Goal: Task Accomplishment & Management: Manage account settings

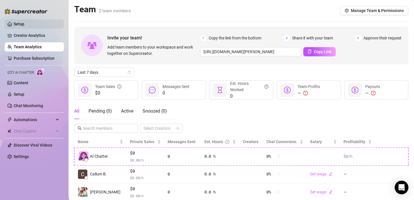
click at [24, 25] on link "Setup" at bounding box center [19, 24] width 11 height 5
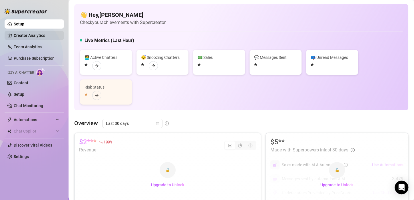
click at [42, 34] on link "Creator Analytics" at bounding box center [37, 35] width 46 height 9
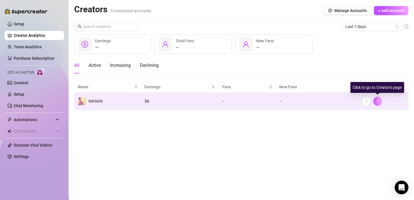
click at [377, 101] on icon "right" at bounding box center [378, 101] width 4 height 4
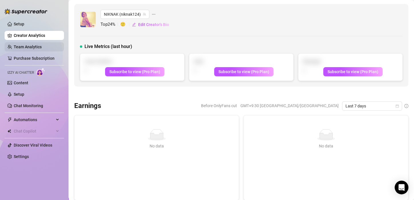
click at [42, 45] on link "Team Analytics" at bounding box center [28, 47] width 28 height 5
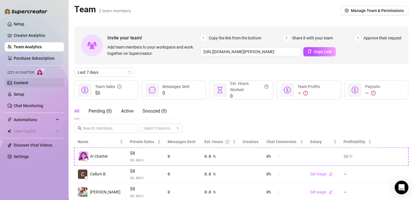
click at [28, 81] on link "Content" at bounding box center [21, 83] width 15 height 5
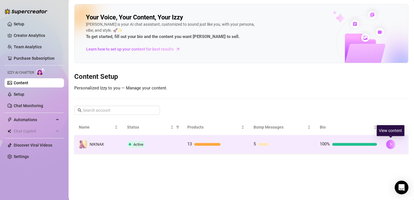
click at [391, 143] on icon "right" at bounding box center [391, 144] width 4 height 4
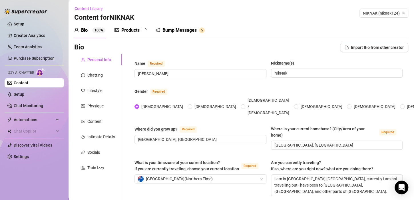
radio input "true"
type input "[DATE]"
click at [182, 34] on div "Bump Messages 5" at bounding box center [184, 30] width 49 height 16
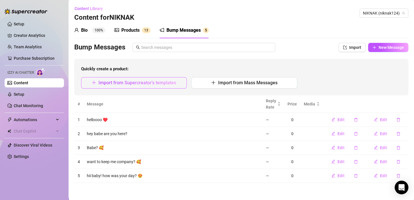
click at [147, 86] on button "Import from Supercreator's templates" at bounding box center [134, 82] width 106 height 11
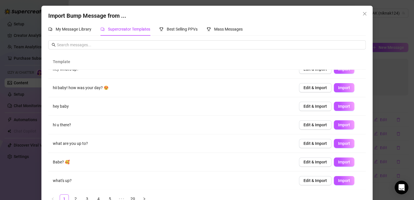
scroll to position [65, 0]
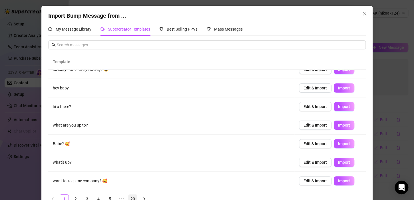
click at [133, 198] on link "20" at bounding box center [133, 198] width 9 height 9
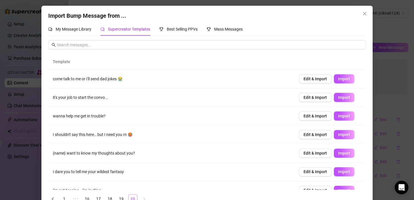
scroll to position [0, 0]
click at [133, 198] on link "20" at bounding box center [133, 198] width 9 height 9
click at [338, 81] on span "Import" at bounding box center [344, 79] width 12 height 5
click at [338, 151] on span "Import" at bounding box center [344, 153] width 12 height 5
click at [338, 115] on span "Import" at bounding box center [344, 116] width 12 height 5
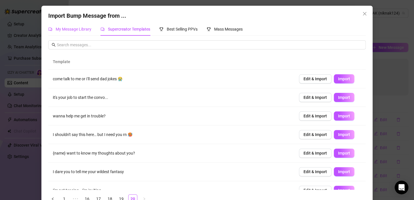
click at [63, 29] on span "My Message Library" at bounding box center [74, 29] width 36 height 5
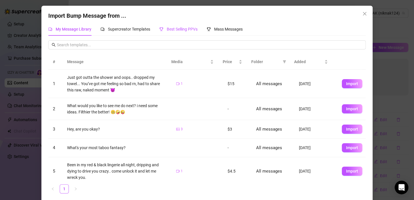
click at [182, 30] on span "Best Selling PPVs" at bounding box center [182, 29] width 31 height 5
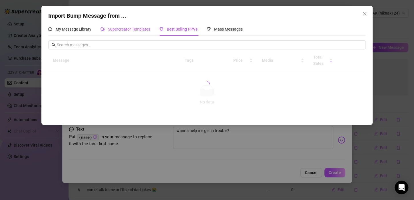
click at [142, 31] on span "Supercreator Templates" at bounding box center [129, 29] width 42 height 5
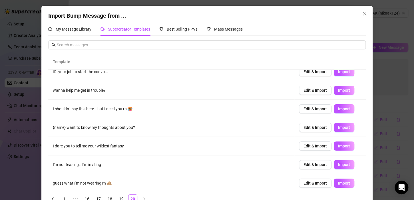
scroll to position [65, 0]
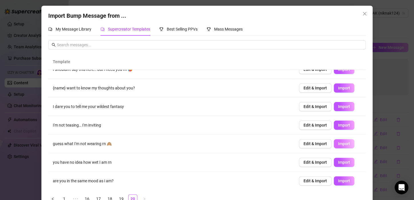
click at [338, 143] on span "Import" at bounding box center [344, 143] width 12 height 5
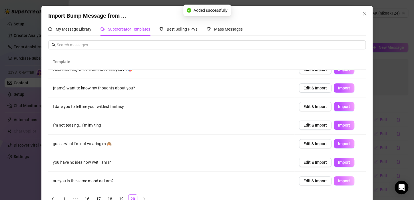
click at [338, 179] on span "Import" at bounding box center [344, 180] width 12 height 5
click at [92, 194] on div "Template come talk to me or I'll send dad jokes 😭 Edit & Import Import it's you…" at bounding box center [207, 128] width 318 height 149
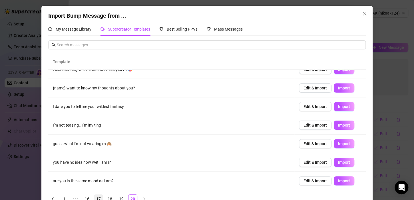
click at [97, 198] on link "17" at bounding box center [98, 198] width 9 height 9
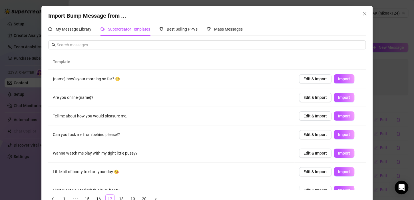
scroll to position [0, 0]
click at [338, 77] on span "Import" at bounding box center [344, 79] width 12 height 5
click at [340, 151] on span "Import" at bounding box center [344, 153] width 12 height 5
click at [340, 188] on span "Import" at bounding box center [344, 190] width 12 height 5
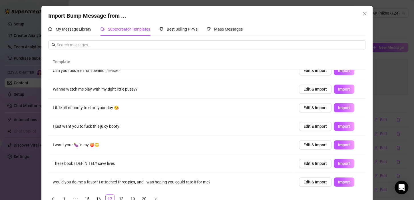
scroll to position [65, 0]
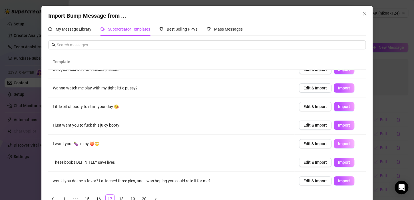
click at [338, 140] on button "Import" at bounding box center [344, 143] width 21 height 9
click at [339, 107] on span "Import" at bounding box center [344, 106] width 12 height 5
click at [338, 180] on span "Import" at bounding box center [344, 180] width 12 height 5
type textarea "would you do me a favor? I attached three pics, and I was hoping you could rate…"
type input "0"
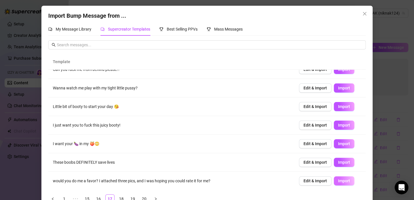
click at [338, 180] on span "Import" at bounding box center [344, 180] width 12 height 5
click at [299, 58] on th at bounding box center [325, 62] width 71 height 16
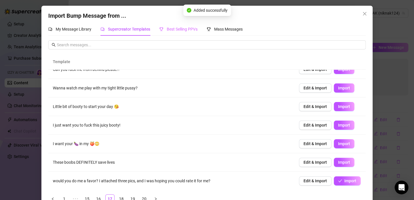
click at [189, 25] on div "Best Selling PPVs" at bounding box center [178, 29] width 38 height 13
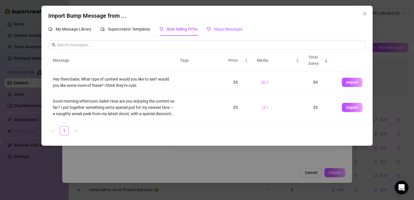
click at [238, 28] on span "Mass Messages" at bounding box center [228, 29] width 29 height 5
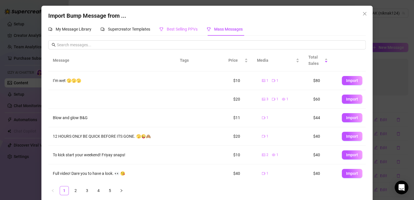
click at [178, 34] on div "Best Selling PPVs" at bounding box center [178, 29] width 38 height 13
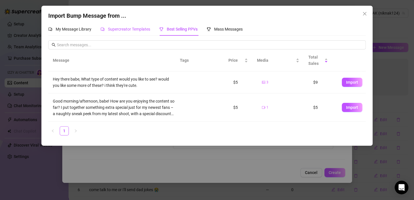
click at [138, 30] on span "Supercreator Templates" at bounding box center [129, 29] width 42 height 5
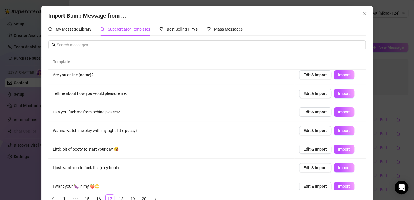
scroll to position [0, 0]
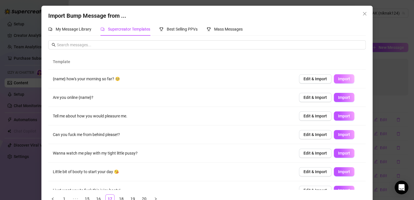
click at [346, 80] on button "Import" at bounding box center [344, 78] width 21 height 9
click at [174, 30] on span "Best Selling PPVs" at bounding box center [182, 29] width 31 height 5
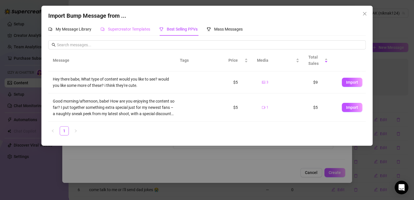
click at [132, 33] on div "Supercreator Templates" at bounding box center [126, 29] width 50 height 13
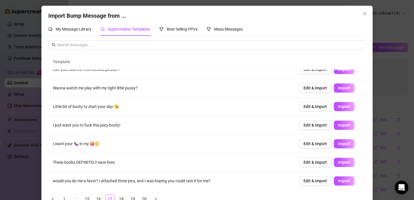
scroll to position [14, 0]
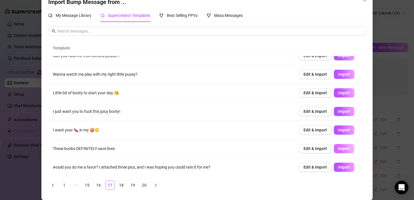
click at [338, 148] on span "Import" at bounding box center [344, 148] width 12 height 5
click at [83, 182] on link "15" at bounding box center [87, 185] width 9 height 9
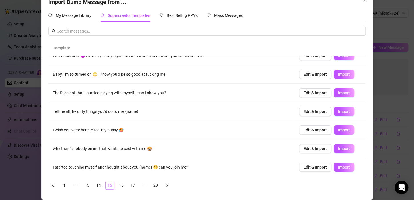
scroll to position [0, 0]
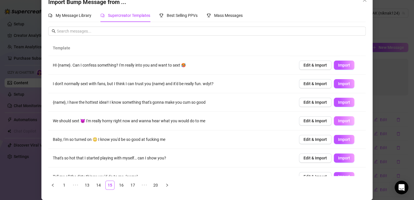
click at [342, 122] on span "Import" at bounding box center [344, 121] width 12 height 5
click at [338, 160] on button "Import" at bounding box center [344, 157] width 21 height 9
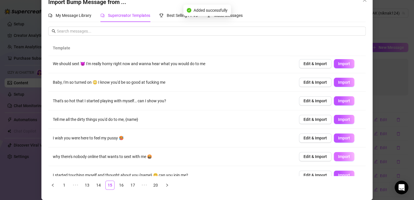
click at [342, 157] on span "Import" at bounding box center [344, 156] width 12 height 5
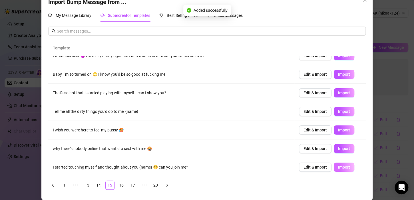
click at [339, 167] on span "Import" at bounding box center [344, 167] width 12 height 5
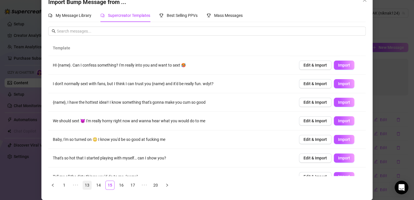
click at [83, 183] on link "13" at bounding box center [87, 185] width 9 height 9
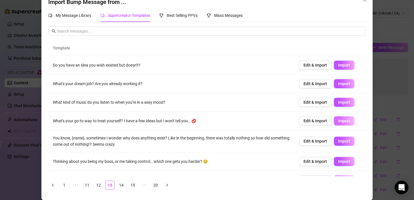
click at [341, 121] on span "Import" at bounding box center [344, 121] width 12 height 5
type textarea "What's your go-to way to treat yourself? I have a few ideas but I won't tell yo…"
type input "0"
click at [344, 159] on button "Import" at bounding box center [344, 161] width 21 height 9
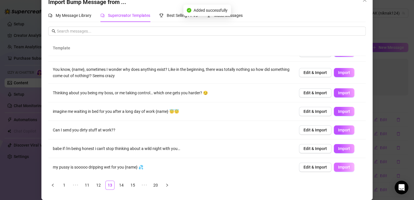
click at [334, 171] on button "Import" at bounding box center [344, 167] width 21 height 9
click at [85, 183] on link "11" at bounding box center [87, 185] width 9 height 9
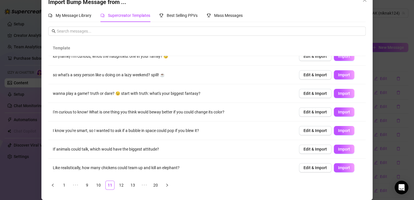
scroll to position [65, 0]
click at [337, 163] on button "Import" at bounding box center [344, 167] width 21 height 9
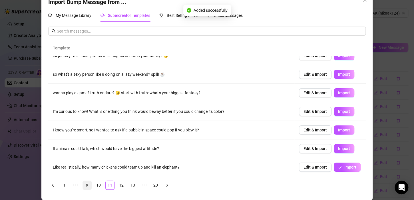
click at [86, 185] on link "9" at bounding box center [87, 185] width 9 height 9
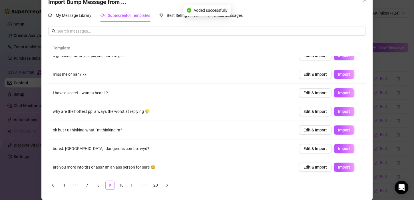
scroll to position [0, 0]
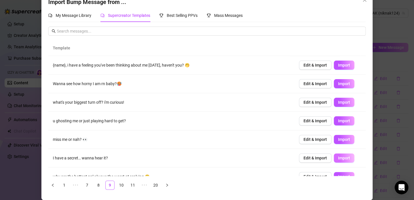
click at [338, 156] on span "Import" at bounding box center [344, 158] width 12 height 5
click at [334, 101] on button "Import" at bounding box center [344, 102] width 21 height 9
click at [363, 1] on icon "close" at bounding box center [364, -1] width 3 height 3
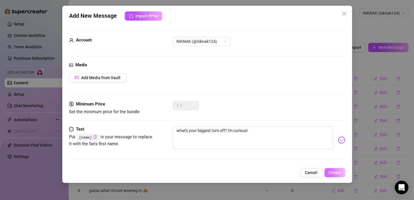
click at [334, 171] on span "Create" at bounding box center [335, 172] width 12 height 5
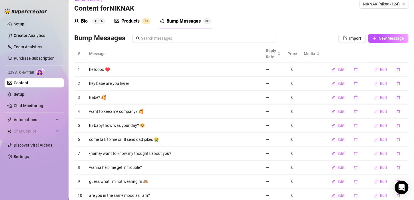
scroll to position [9, 0]
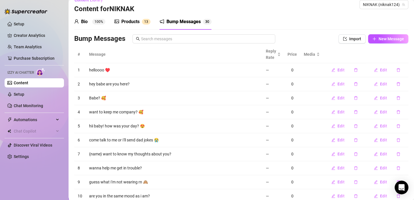
click at [129, 21] on div "Products" at bounding box center [130, 21] width 18 height 7
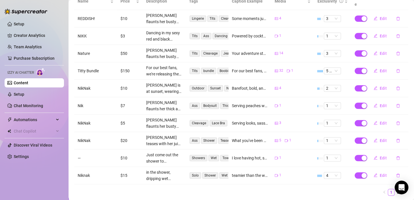
scroll to position [135, 0]
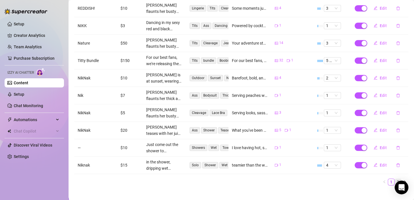
click at [395, 179] on link "2" at bounding box center [398, 182] width 6 height 6
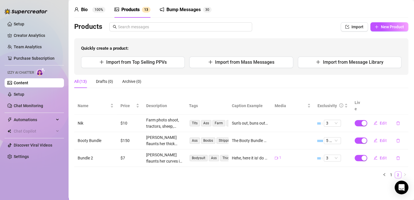
scroll to position [14, 0]
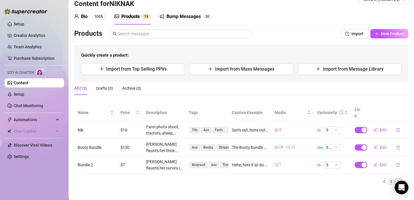
click at [388, 178] on link "1" at bounding box center [391, 181] width 6 height 6
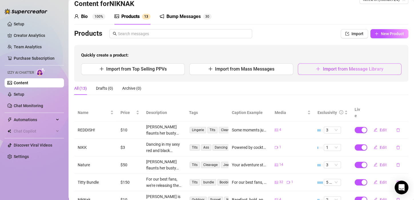
click at [318, 69] on button "Import from Message Library" at bounding box center [350, 68] width 104 height 11
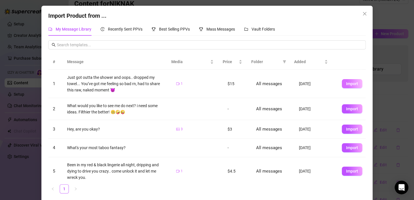
click at [342, 86] on button "Import" at bounding box center [352, 83] width 21 height 9
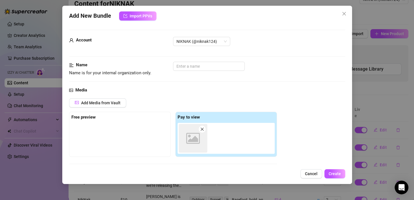
type textarea "Just got outta the shower and oops.. dropped my towel... You’ve got me feeling …"
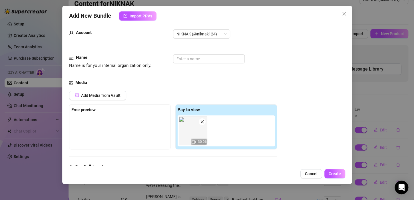
scroll to position [0, 0]
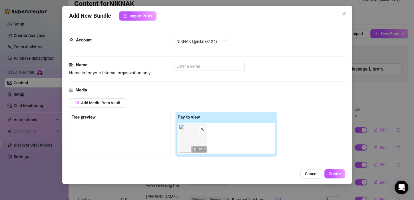
click at [213, 57] on div "Account NIKNAK (@niknak124)" at bounding box center [207, 49] width 276 height 25
click at [213, 69] on input "text" at bounding box center [209, 66] width 72 height 9
click at [217, 37] on span "NIKNAK (@niknak124)" at bounding box center [202, 41] width 50 height 9
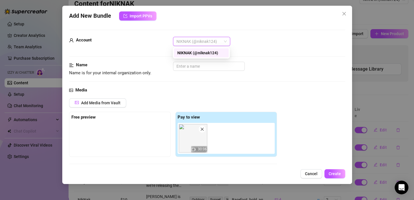
click at [217, 53] on div "NIKNAK (@niknak124)" at bounding box center [201, 53] width 48 height 6
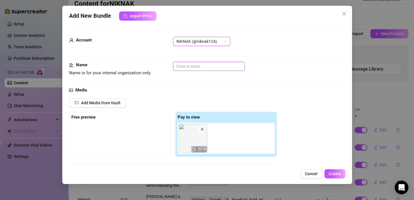
click at [213, 68] on input "text" at bounding box center [209, 66] width 72 height 9
type input "nik"
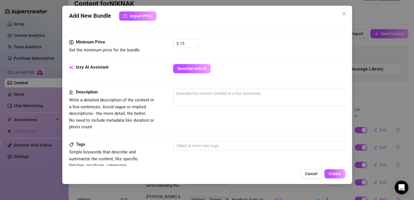
scroll to position [169, 0]
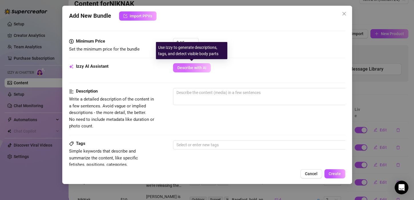
click at [190, 64] on button "Describe with AI" at bounding box center [192, 67] width 38 height 9
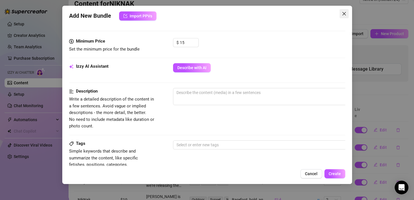
click at [347, 11] on button "Close" at bounding box center [344, 13] width 9 height 9
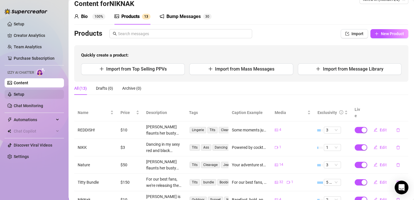
click at [24, 93] on link "Setup" at bounding box center [19, 94] width 11 height 5
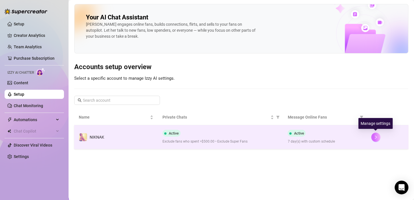
click at [380, 135] on button "button" at bounding box center [375, 137] width 9 height 9
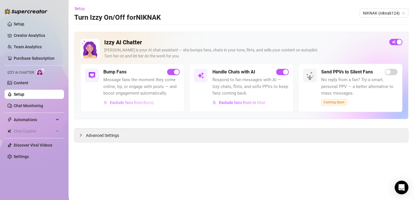
click at [128, 102] on span "Exclude fans from Bump" at bounding box center [132, 102] width 44 height 5
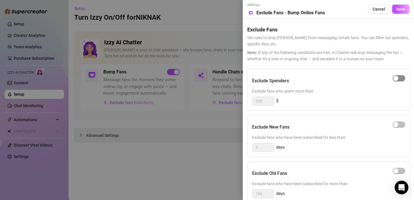
click at [396, 76] on div "button" at bounding box center [395, 78] width 5 height 5
click at [397, 80] on span "button" at bounding box center [399, 78] width 13 height 6
click at [381, 11] on span "Cancel" at bounding box center [379, 9] width 13 height 5
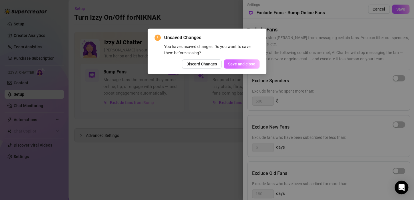
click at [236, 65] on span "Save and close" at bounding box center [241, 64] width 27 height 5
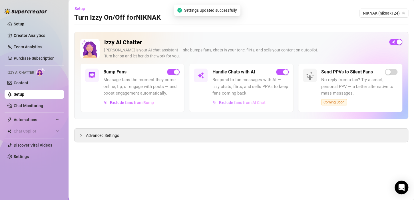
click at [233, 102] on span "Exclude fans from AI Chat" at bounding box center [242, 102] width 47 height 5
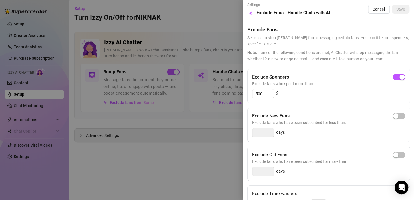
scroll to position [0, 7]
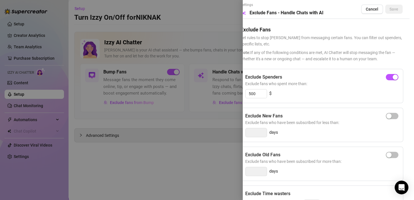
drag, startPoint x: 406, startPoint y: 72, endPoint x: 410, endPoint y: 58, distance: 14.8
click at [410, 58] on div "Settings Preview Exclude Fans - Handle Chats with AI Cancel Save Exclude Fans S…" at bounding box center [328, 100] width 171 height 200
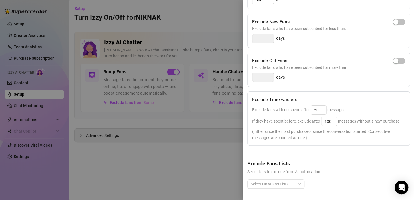
scroll to position [104, 0]
click at [291, 184] on div "Select OnlyFans Lists" at bounding box center [328, 188] width 162 height 18
click at [290, 185] on div "Select OnlyFans Lists" at bounding box center [328, 188] width 162 height 18
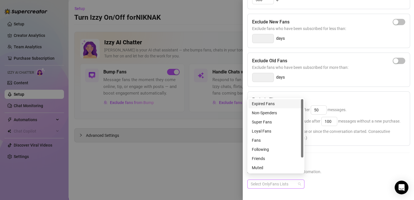
drag, startPoint x: 290, startPoint y: 182, endPoint x: 276, endPoint y: 181, distance: 14.1
click at [276, 181] on div at bounding box center [272, 184] width 49 height 8
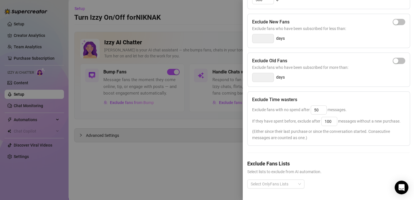
click at [213, 130] on div at bounding box center [207, 100] width 414 height 200
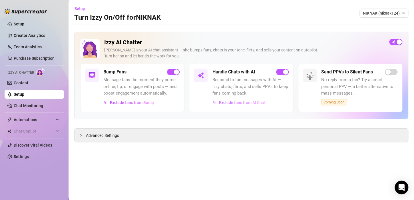
click at [248, 105] on button "Exclude fans from AI Chat" at bounding box center [238, 102] width 53 height 9
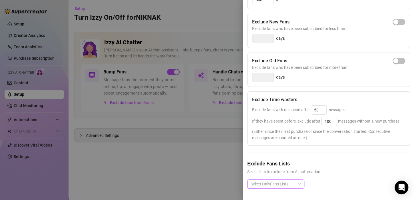
click at [277, 183] on div "Select OnlyFans Lists" at bounding box center [275, 183] width 57 height 9
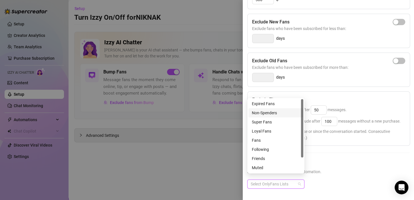
click at [264, 115] on div "Non-Spenders" at bounding box center [276, 113] width 48 height 6
click at [257, 166] on div "Muted" at bounding box center [276, 168] width 48 height 6
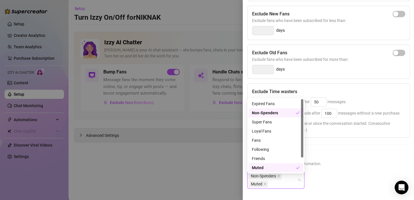
click at [262, 169] on div "Muted" at bounding box center [274, 168] width 44 height 6
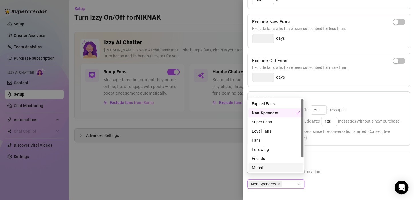
click at [211, 150] on div at bounding box center [207, 100] width 414 height 200
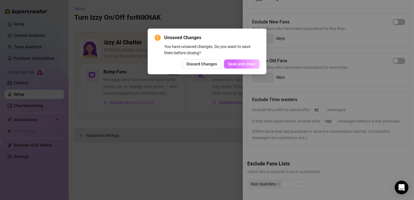
click at [246, 63] on span "Save and close" at bounding box center [241, 64] width 27 height 5
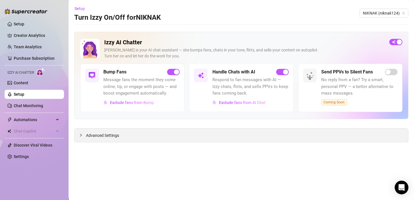
click at [101, 138] on div "Advanced Settings" at bounding box center [242, 135] width 334 height 13
click at [101, 134] on span "Advanced Settings" at bounding box center [102, 135] width 33 height 6
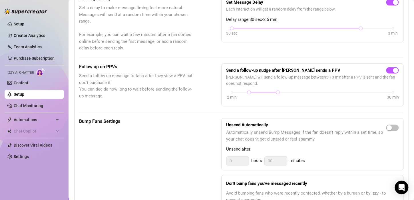
scroll to position [178, 0]
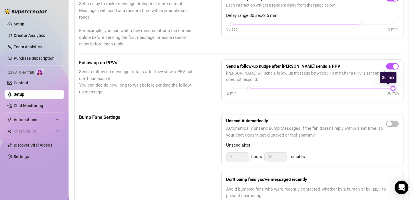
drag, startPoint x: 275, startPoint y: 87, endPoint x: 411, endPoint y: 100, distance: 136.3
click at [411, 100] on div "Setup Turn Izzy On/Off for NIKNAK NIKNAK (niknak124) Izzy AI Chatter [PERSON_NA…" at bounding box center [242, 100] width 346 height 200
drag, startPoint x: 409, startPoint y: 90, endPoint x: 411, endPoint y: 107, distance: 17.0
click at [411, 107] on div "Setup Turn Izzy On/Off for NIKNAK NIKNAK (niknak124) Izzy AI Chatter [PERSON_NA…" at bounding box center [242, 100] width 346 height 200
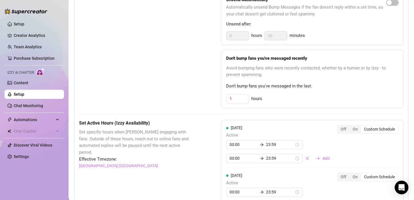
scroll to position [328, 0]
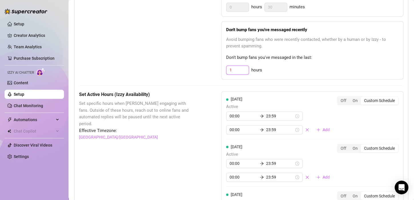
click at [240, 69] on input "1" at bounding box center [237, 70] width 22 height 9
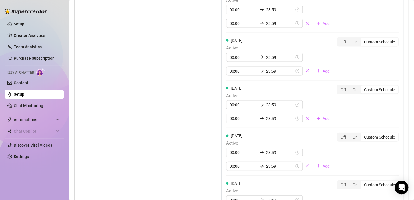
scroll to position [617, 0]
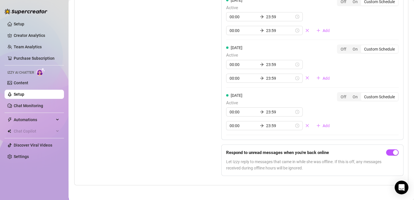
type input "12"
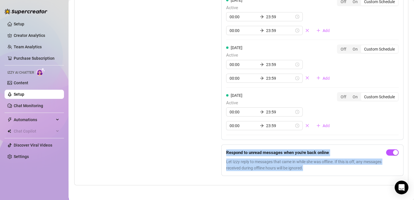
drag, startPoint x: 409, startPoint y: 166, endPoint x: 395, endPoint y: 99, distance: 69.1
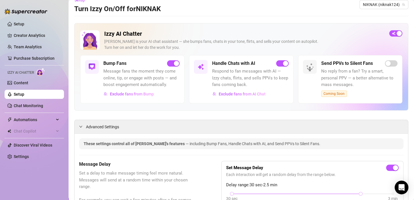
scroll to position [0, 0]
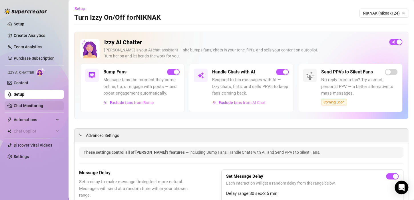
click at [14, 107] on link "Chat Monitoring" at bounding box center [28, 105] width 29 height 5
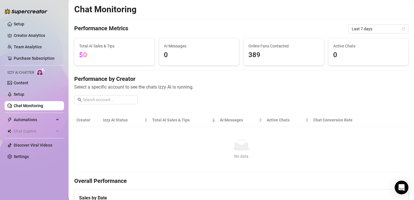
scroll to position [5, 0]
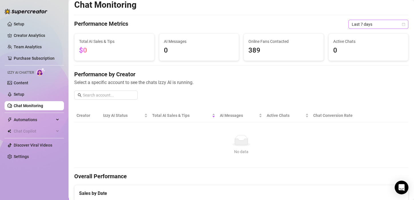
click at [378, 26] on span "Last 7 days" at bounding box center [378, 24] width 53 height 9
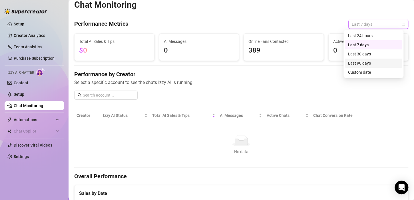
click at [370, 67] on div "Last 90 days" at bounding box center [374, 63] width 58 height 9
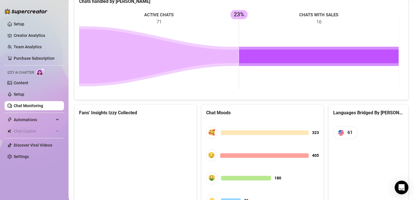
scroll to position [288, 0]
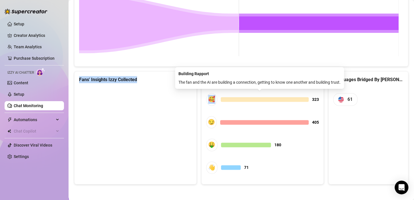
drag, startPoint x: 257, startPoint y: 95, endPoint x: 212, endPoint y: 53, distance: 61.4
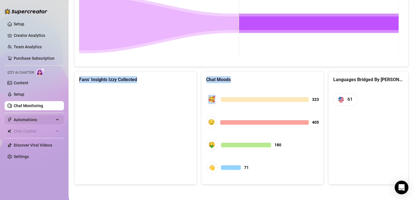
click at [32, 121] on span "Automations" at bounding box center [34, 119] width 41 height 9
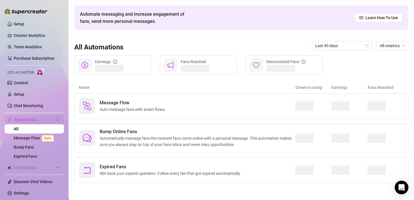
scroll to position [18, 0]
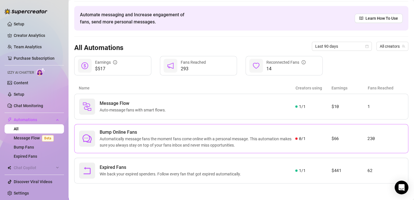
click at [368, 138] on article "230" at bounding box center [386, 138] width 36 height 7
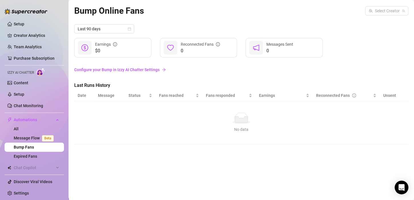
click at [155, 70] on link "Configure your Bump in Izzy AI Chatter Settings" at bounding box center [241, 70] width 334 height 6
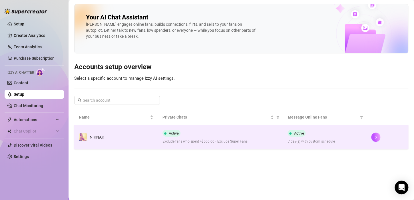
click at [372, 132] on td at bounding box center [388, 137] width 42 height 24
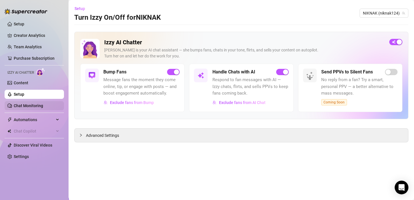
click at [37, 105] on link "Chat Monitoring" at bounding box center [28, 105] width 29 height 5
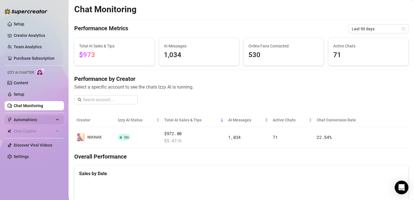
click at [45, 120] on span "Automations" at bounding box center [34, 119] width 41 height 9
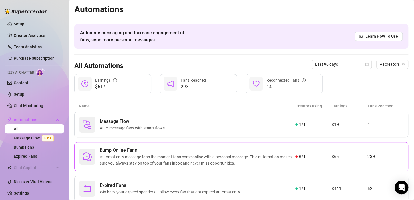
click at [222, 159] on span "Automatically message fans the moment fans come online with a personal message.…" at bounding box center [198, 160] width 196 height 13
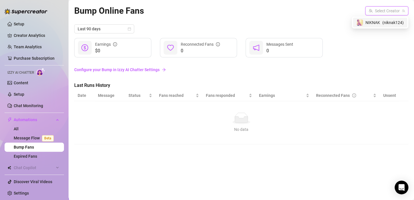
click at [376, 13] on input "search" at bounding box center [384, 11] width 31 height 9
click at [375, 22] on span "NIKNAK" at bounding box center [373, 22] width 15 height 6
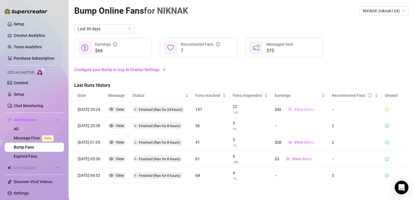
click at [294, 111] on span "View Sales" at bounding box center [304, 109] width 20 height 5
click at [385, 109] on icon "exclamation-circle" at bounding box center [387, 109] width 4 height 4
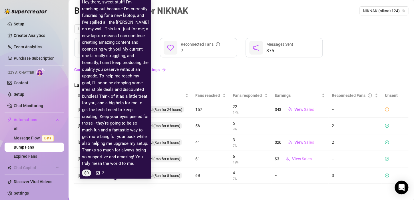
click at [117, 107] on article "Hey there, sweet stuff! I'm reaching out because I'm currently fundraising for …" at bounding box center [115, 83] width 67 height 168
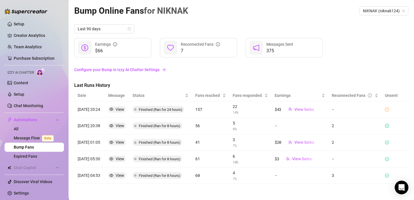
click at [156, 70] on link "Configure your Bump in Izzy AI Chatter Settings" at bounding box center [241, 70] width 334 height 6
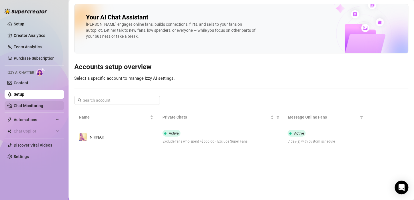
click at [40, 106] on link "Chat Monitoring" at bounding box center [28, 105] width 29 height 5
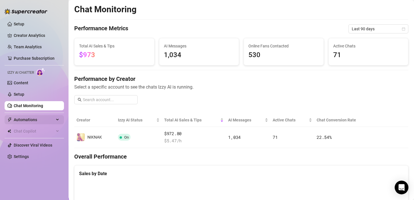
click at [34, 120] on span "Automations" at bounding box center [34, 119] width 41 height 9
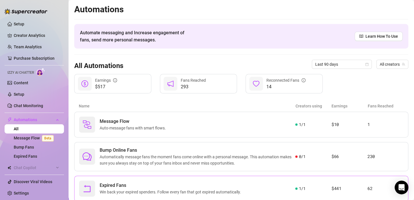
click at [189, 184] on span "Expired Fans" at bounding box center [172, 185] width 144 height 7
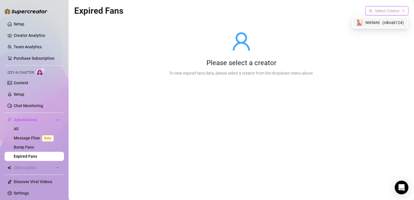
click at [393, 13] on input "search" at bounding box center [384, 11] width 31 height 9
click at [389, 23] on span "( niknak124 )" at bounding box center [392, 22] width 21 height 6
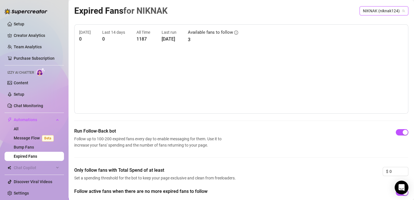
drag, startPoint x: 410, startPoint y: 29, endPoint x: 248, endPoint y: 34, distance: 161.7
click at [248, 34] on div "[DATE] 0 Last 14 days 0 All Time 1187 Last run [DATE] Available fans to follow 3" at bounding box center [241, 36] width 324 height 14
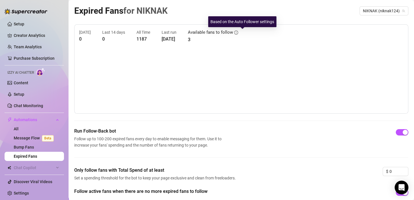
click at [238, 33] on icon "info-circle" at bounding box center [236, 33] width 4 height 4
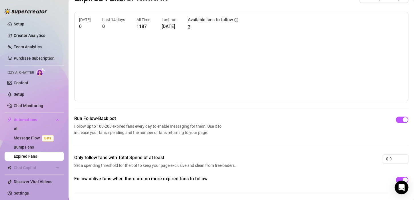
scroll to position [32, 0]
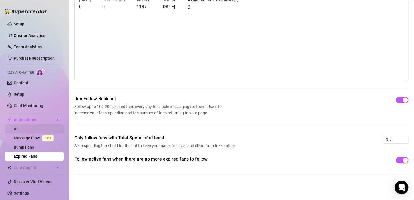
click at [16, 129] on link "All" at bounding box center [16, 129] width 5 height 5
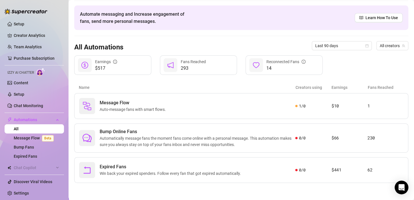
scroll to position [18, 0]
click at [36, 136] on link "Message Flow Beta" at bounding box center [35, 138] width 42 height 5
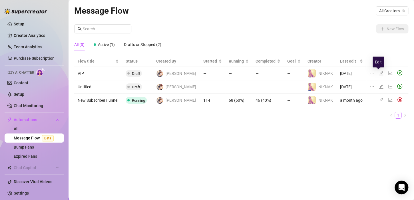
click at [379, 72] on icon "edit" at bounding box center [381, 73] width 5 height 5
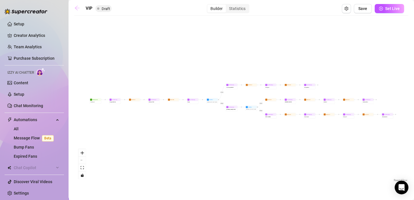
click at [77, 8] on icon "arrow-left" at bounding box center [77, 8] width 5 height 5
